Goal: Find specific page/section: Find specific page/section

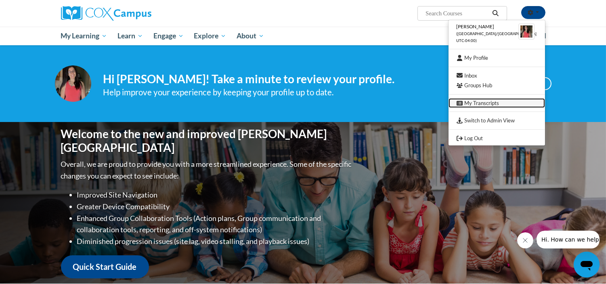
click at [493, 105] on link "My Transcripts" at bounding box center [496, 103] width 96 height 10
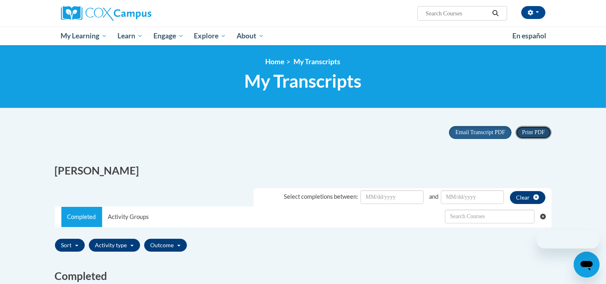
click at [533, 134] on span "Print PDF" at bounding box center [533, 132] width 23 height 6
click at [535, 13] on button "button" at bounding box center [533, 12] width 24 height 13
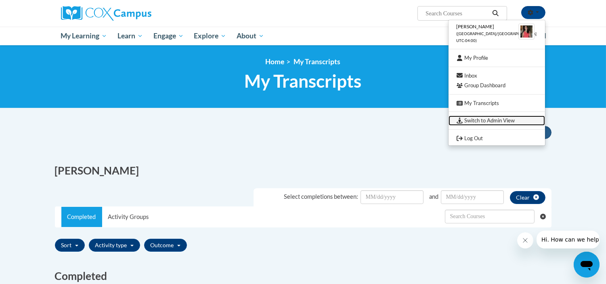
click at [506, 120] on link "Switch to Admin View" at bounding box center [496, 120] width 96 height 10
